Goal: Transaction & Acquisition: Book appointment/travel/reservation

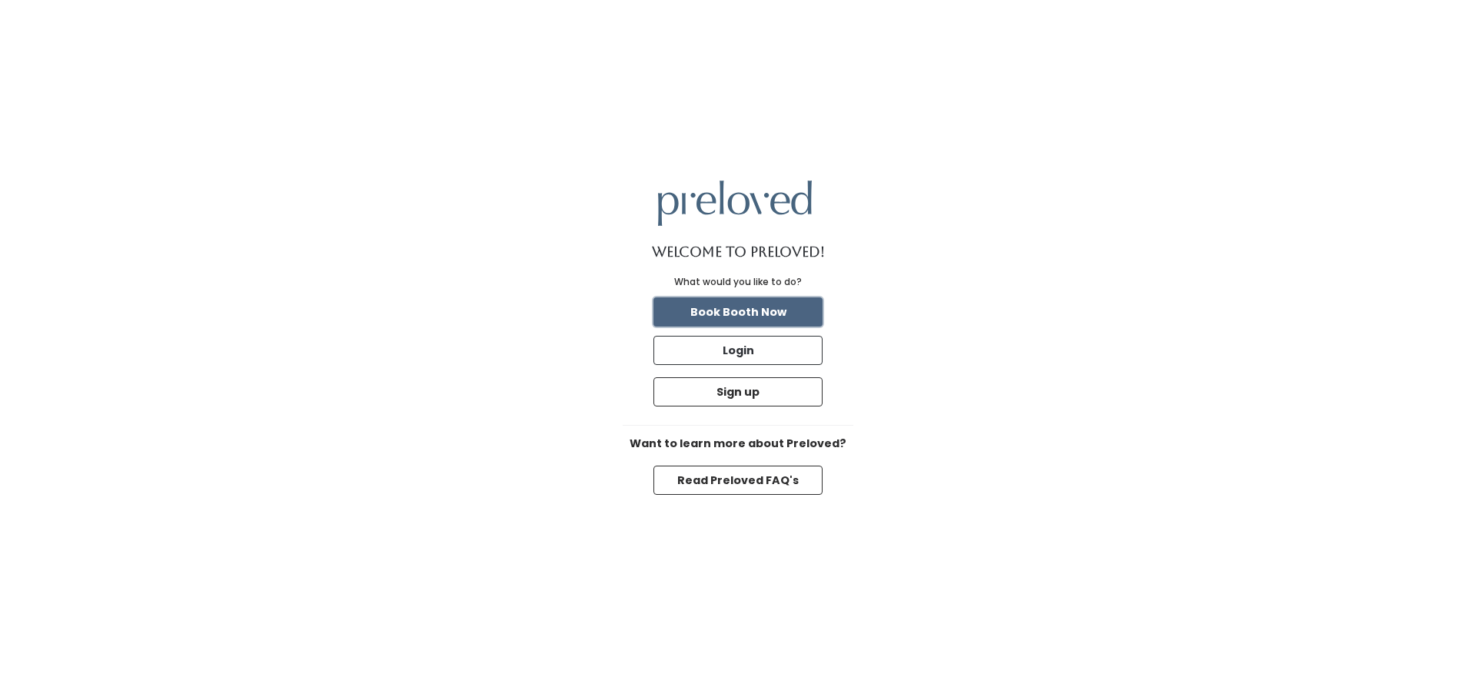
click at [736, 314] on button "Book Booth Now" at bounding box center [737, 311] width 169 height 29
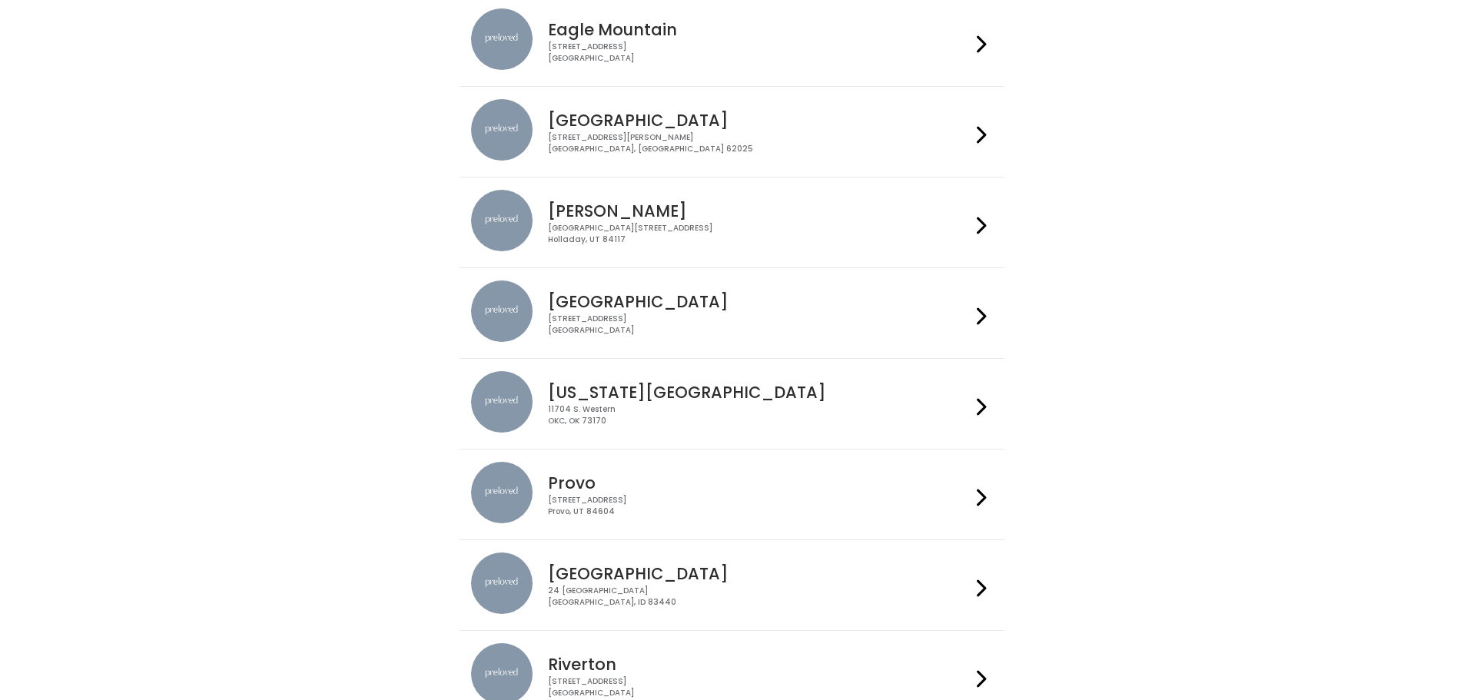
scroll to position [157, 0]
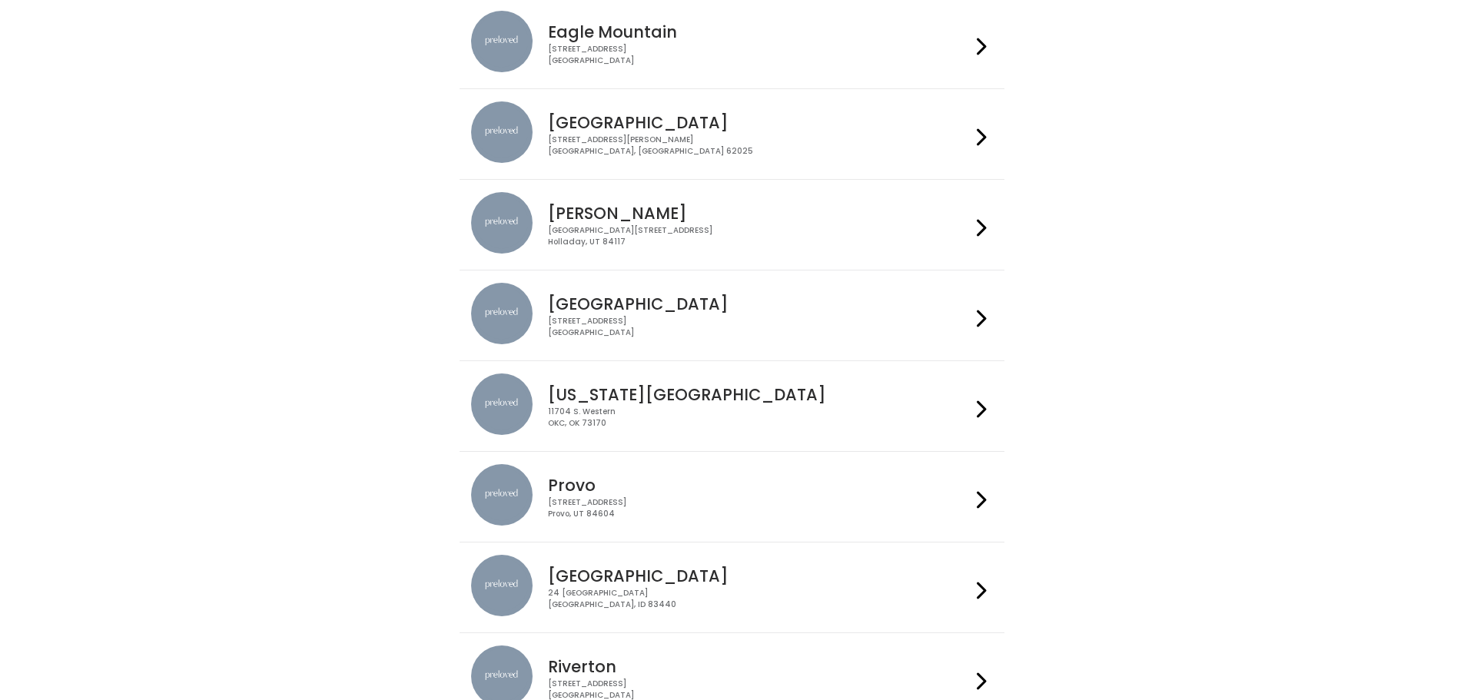
click at [564, 330] on div "[STREET_ADDRESS]" at bounding box center [759, 327] width 423 height 22
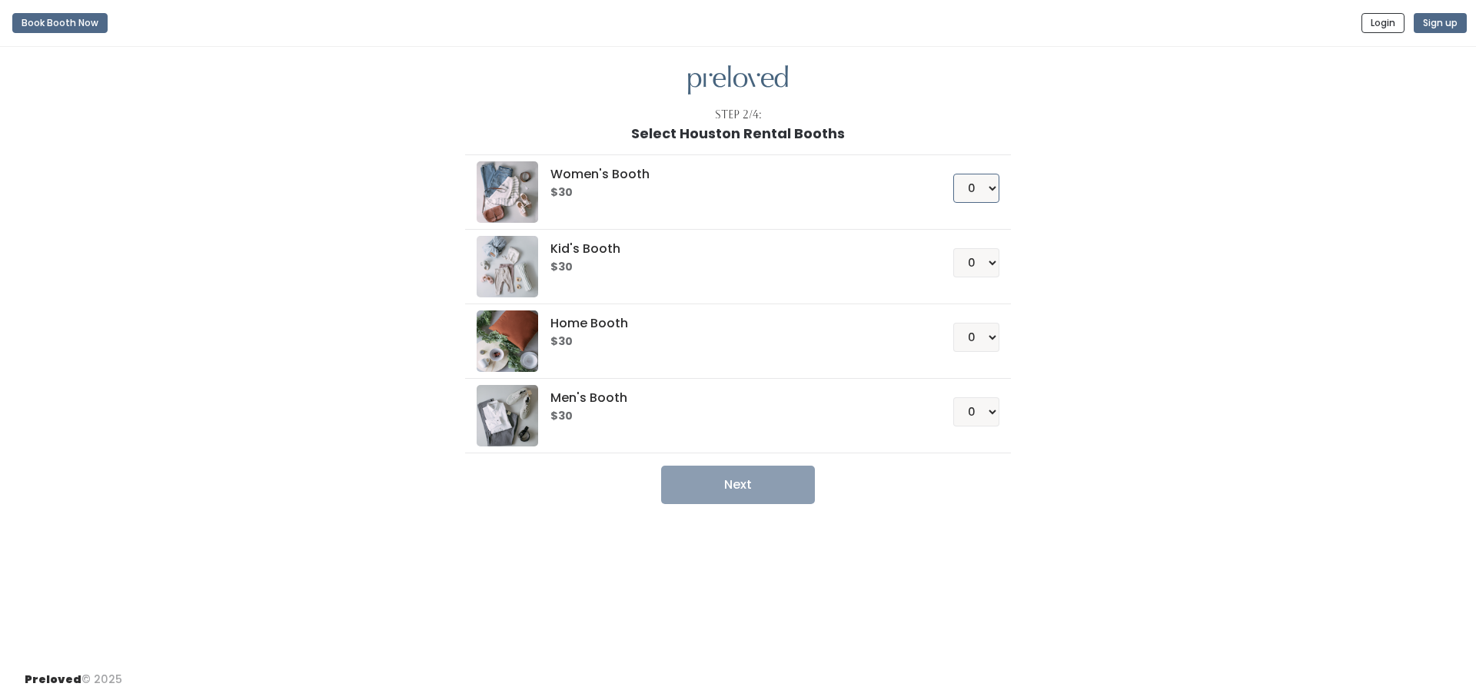
click at [991, 189] on select "0 1 2 3 4" at bounding box center [976, 188] width 46 height 29
select select "2"
click at [953, 174] on select "0 1 2 3 4" at bounding box center [976, 188] width 46 height 29
click at [741, 505] on div "Step 2/4: Select Houston Rental Booths Women's Booth $30 0 1 2 3 4 Kid's Booth …" at bounding box center [738, 353] width 1476 height 613
click at [742, 484] on button "Next" at bounding box center [738, 485] width 154 height 38
